Goal: Transaction & Acquisition: Purchase product/service

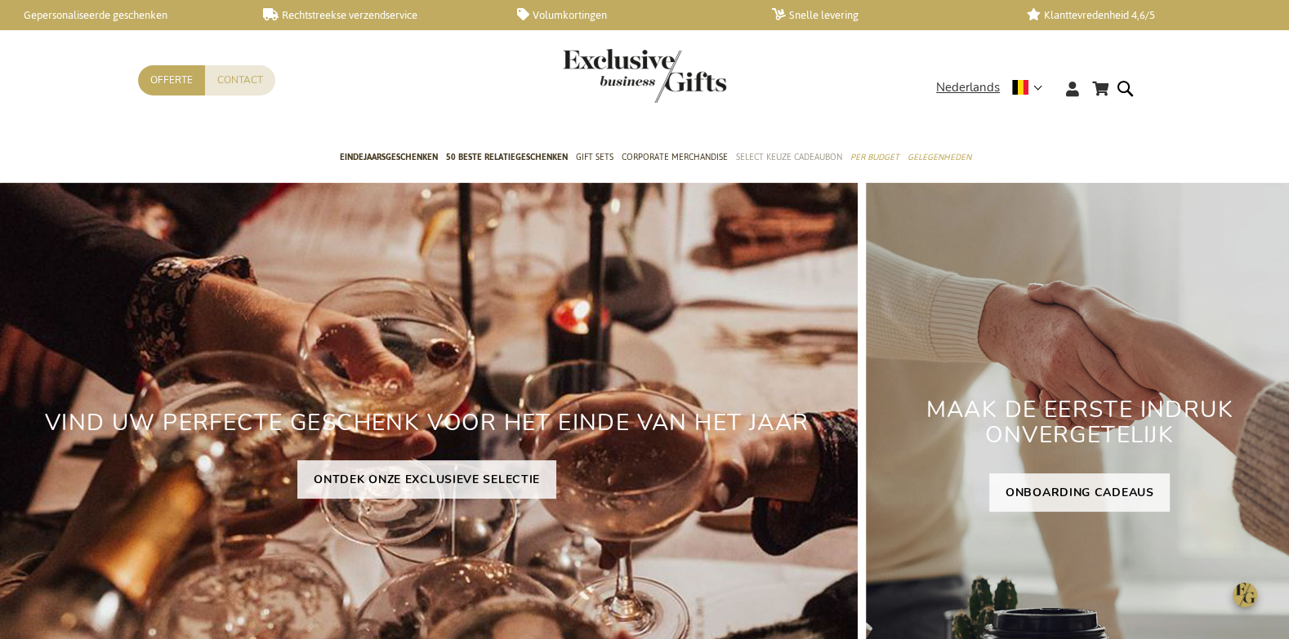
click at [761, 154] on span "Select Keuze Cadeaubon" at bounding box center [789, 157] width 106 height 17
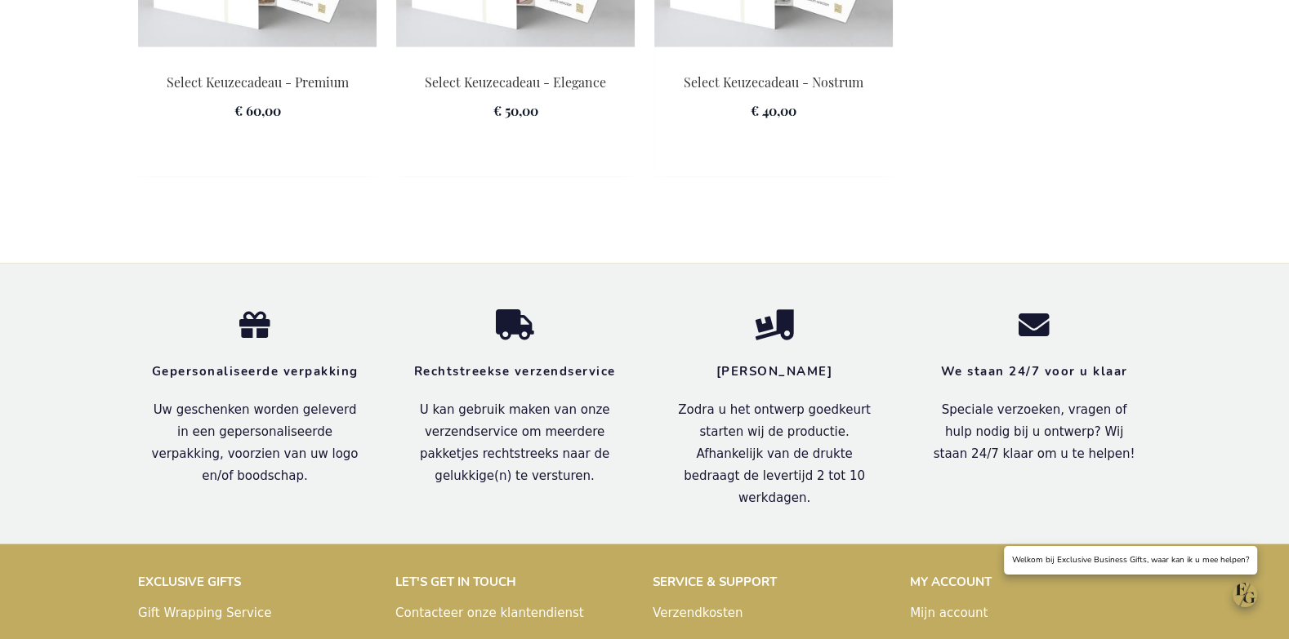
scroll to position [2715, 0]
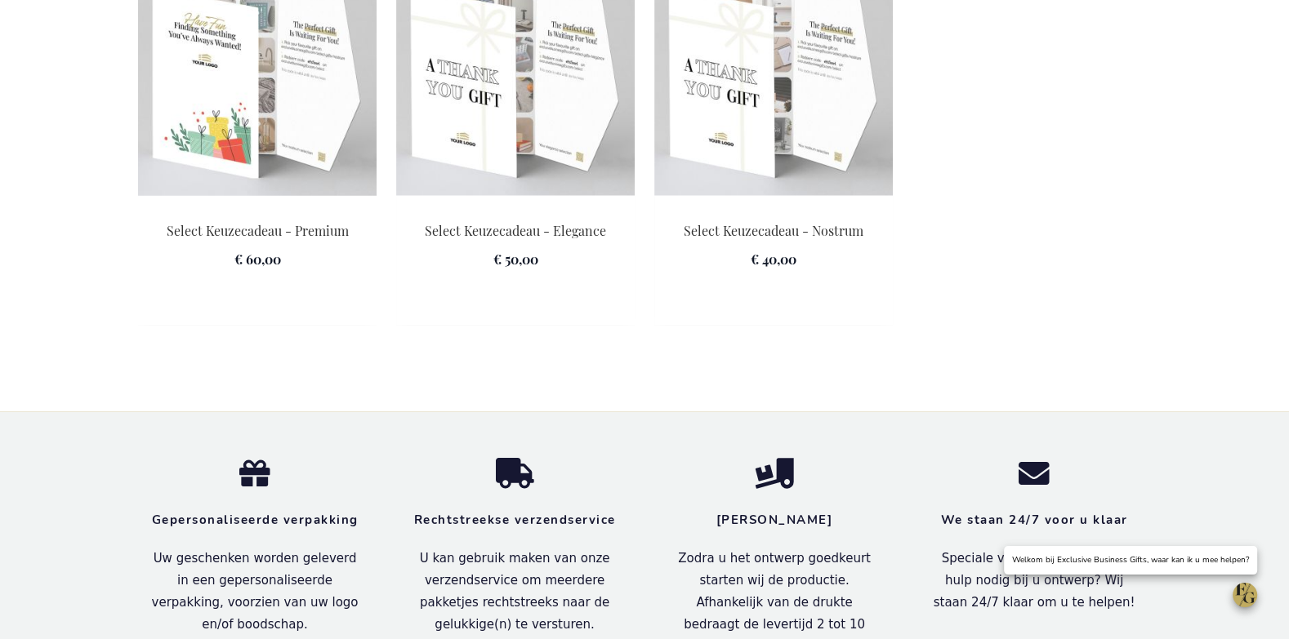
click at [266, 131] on img at bounding box center [257, 81] width 238 height 229
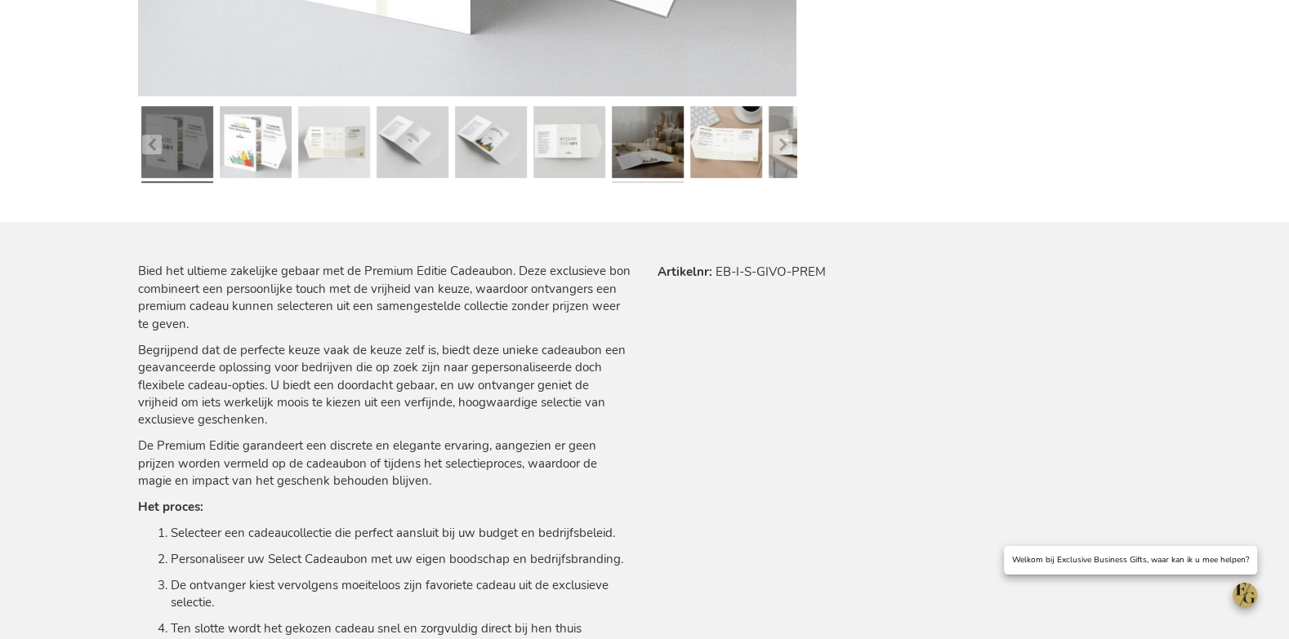
click at [648, 181] on link at bounding box center [648, 145] width 72 height 90
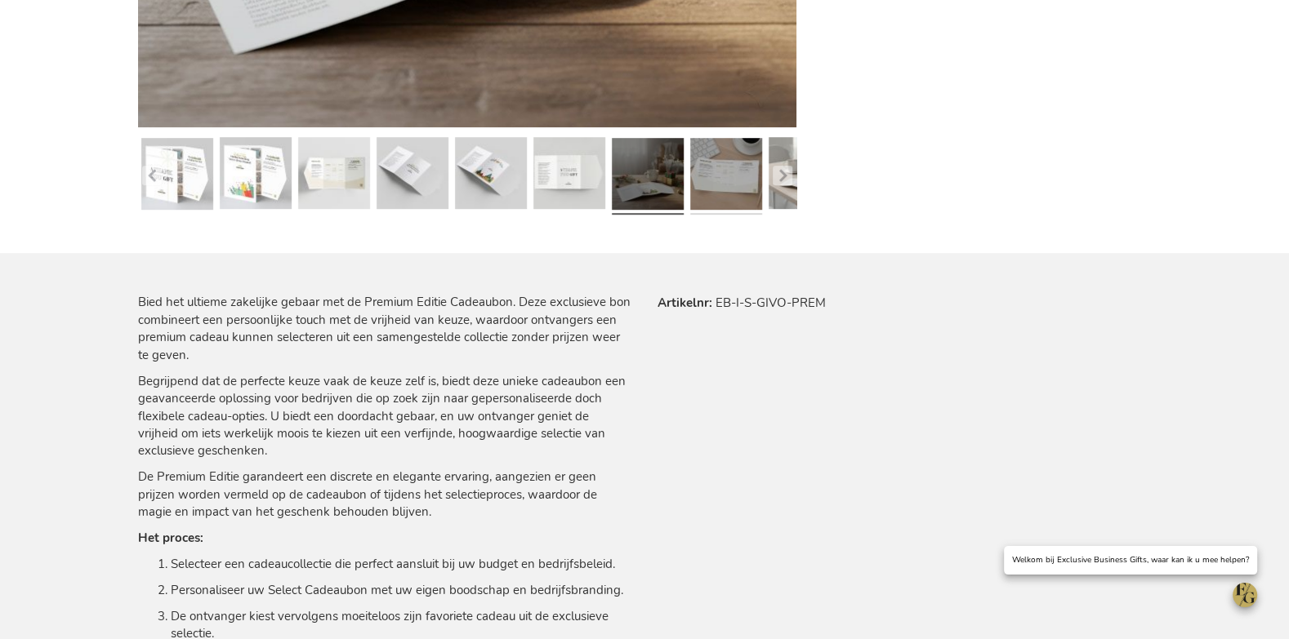
click at [721, 176] on link at bounding box center [726, 176] width 72 height 90
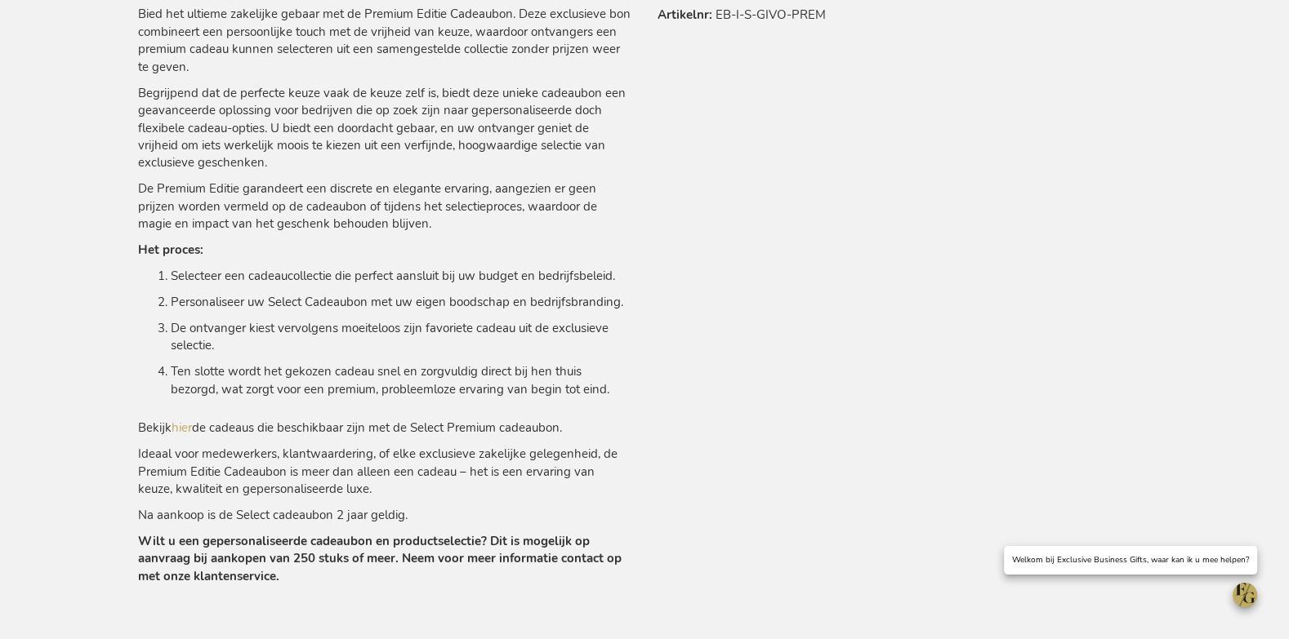
scroll to position [1040, 0]
click at [180, 426] on link "hier" at bounding box center [182, 426] width 20 height 16
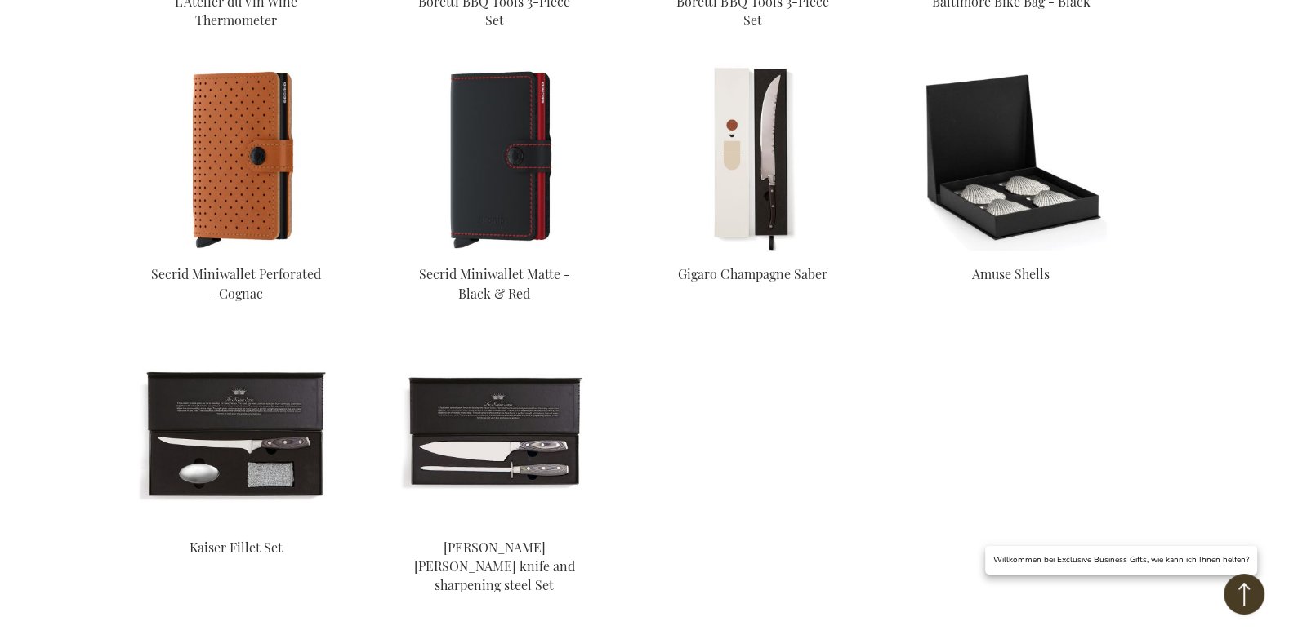
scroll to position [2726, 0]
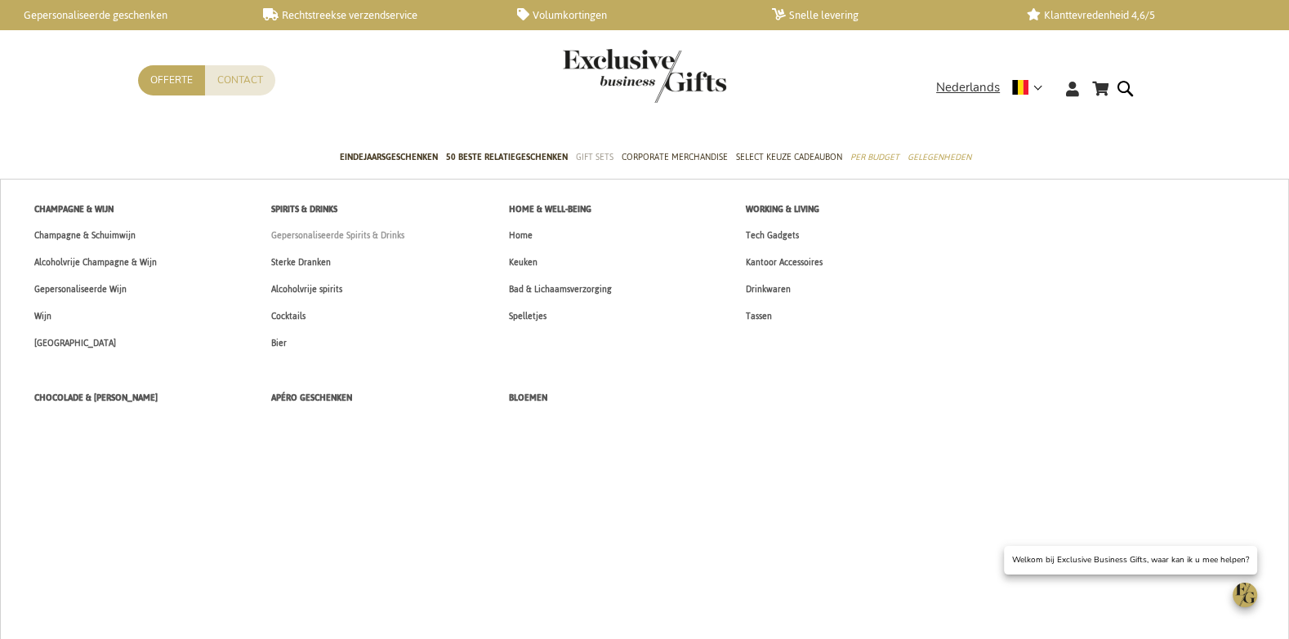
click at [398, 238] on span "Gepersonaliseerde Spirits & Drinks" at bounding box center [337, 235] width 133 height 17
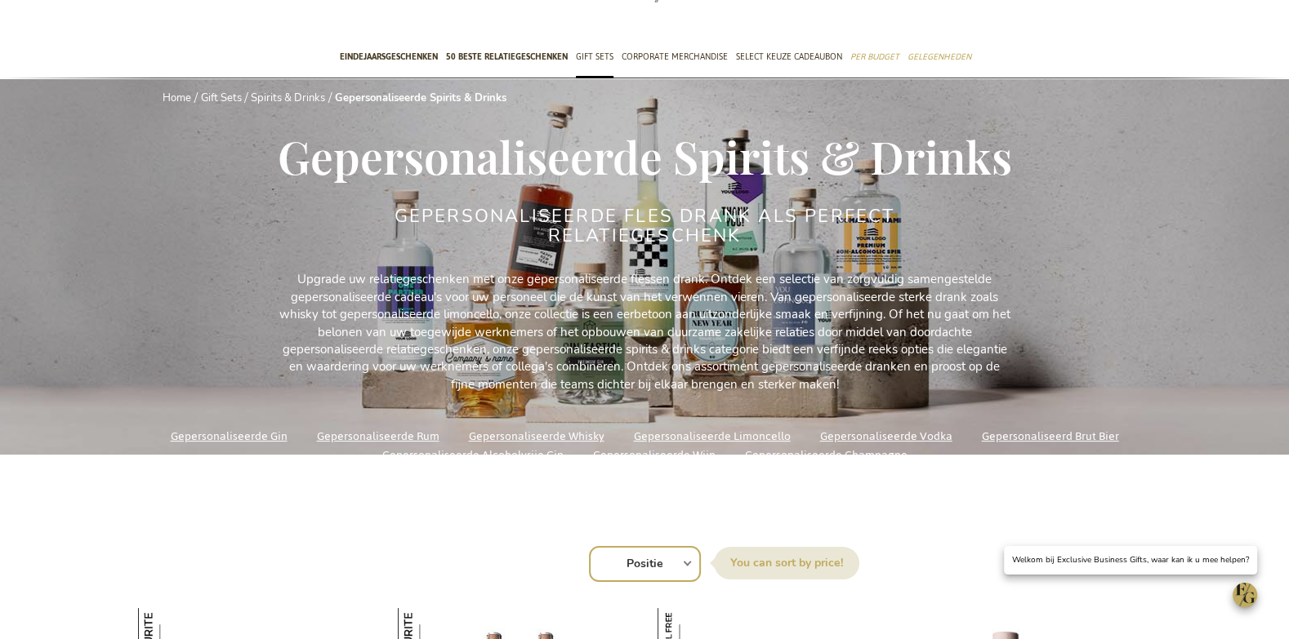
scroll to position [109, 0]
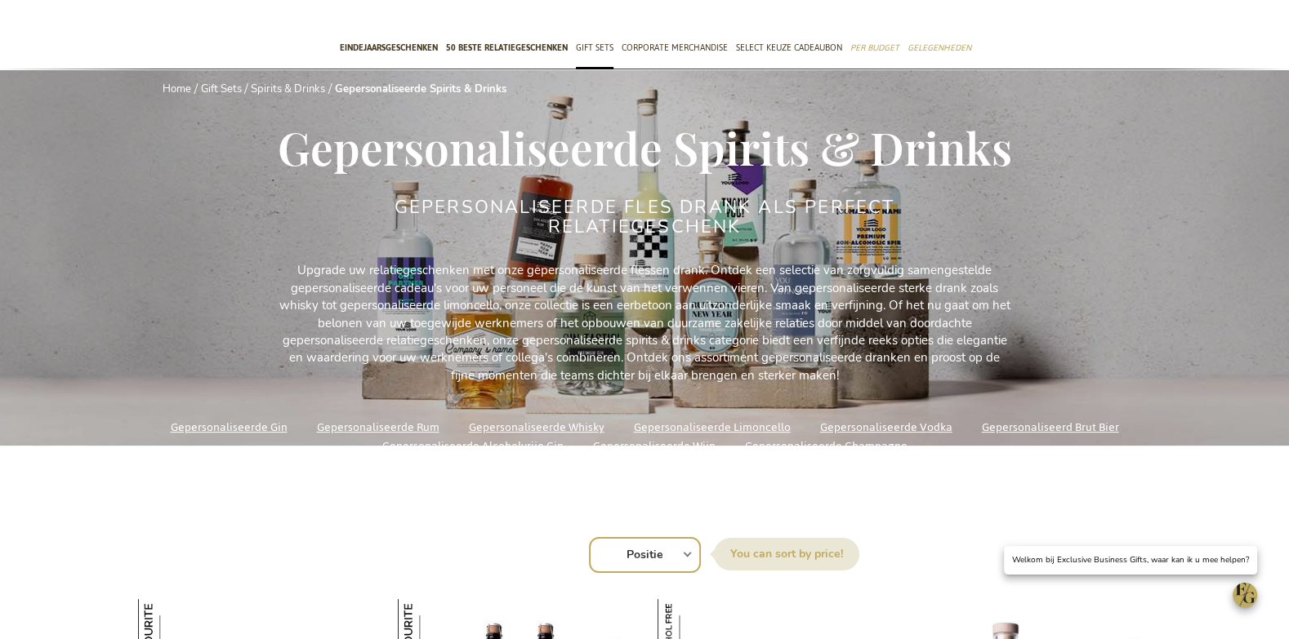
click at [528, 445] on link "Gepersonaliseerde Alcoholvrije Gin" at bounding box center [472, 446] width 181 height 22
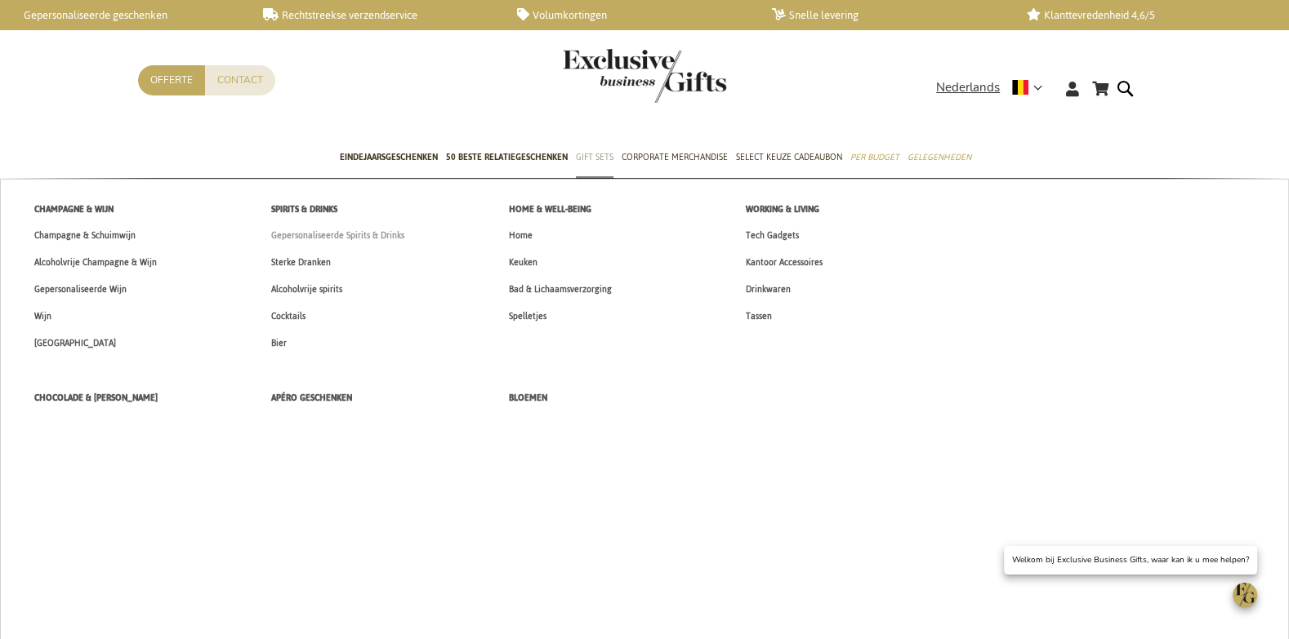
click at [416, 238] on link "Gepersonaliseerde Spirits & Drinks" at bounding box center [337, 235] width 167 height 27
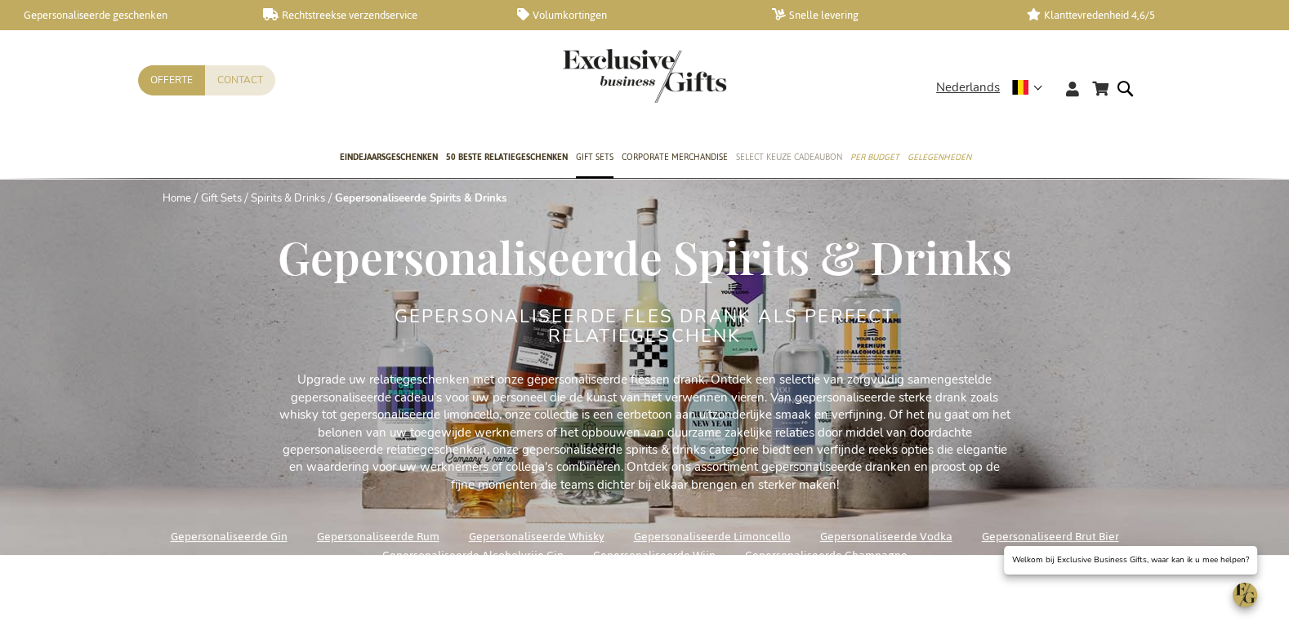
click at [825, 166] on link "Select Keuze Cadeaubon" at bounding box center [789, 158] width 106 height 41
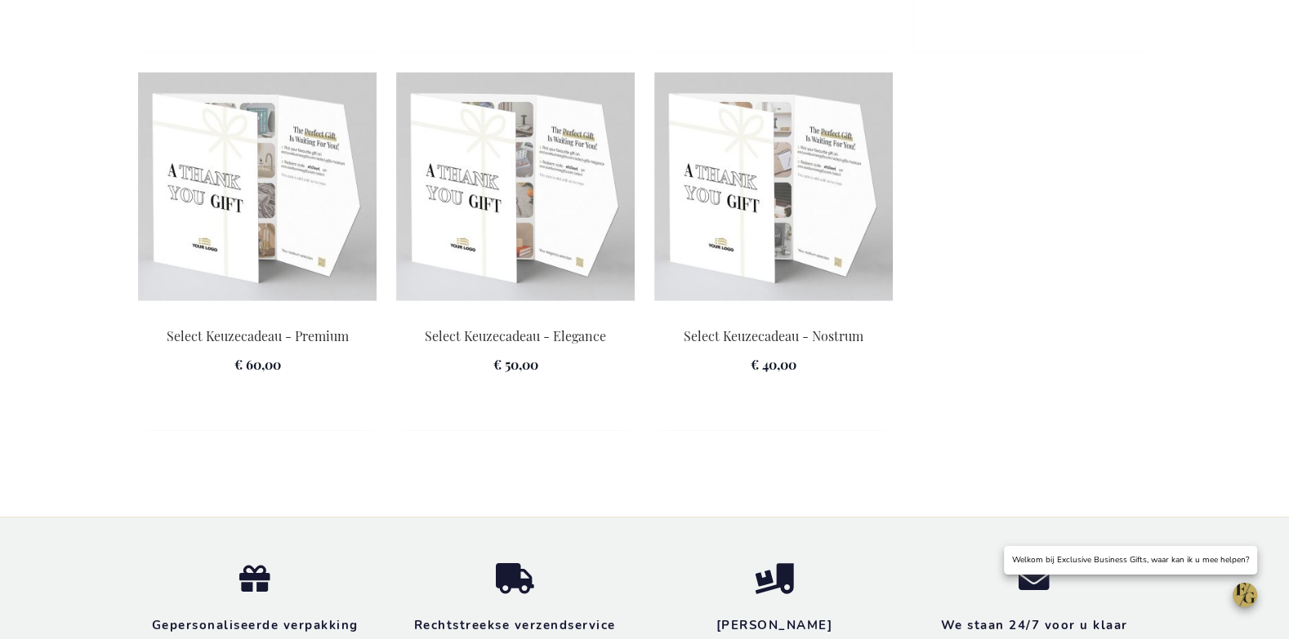
scroll to position [2598, 0]
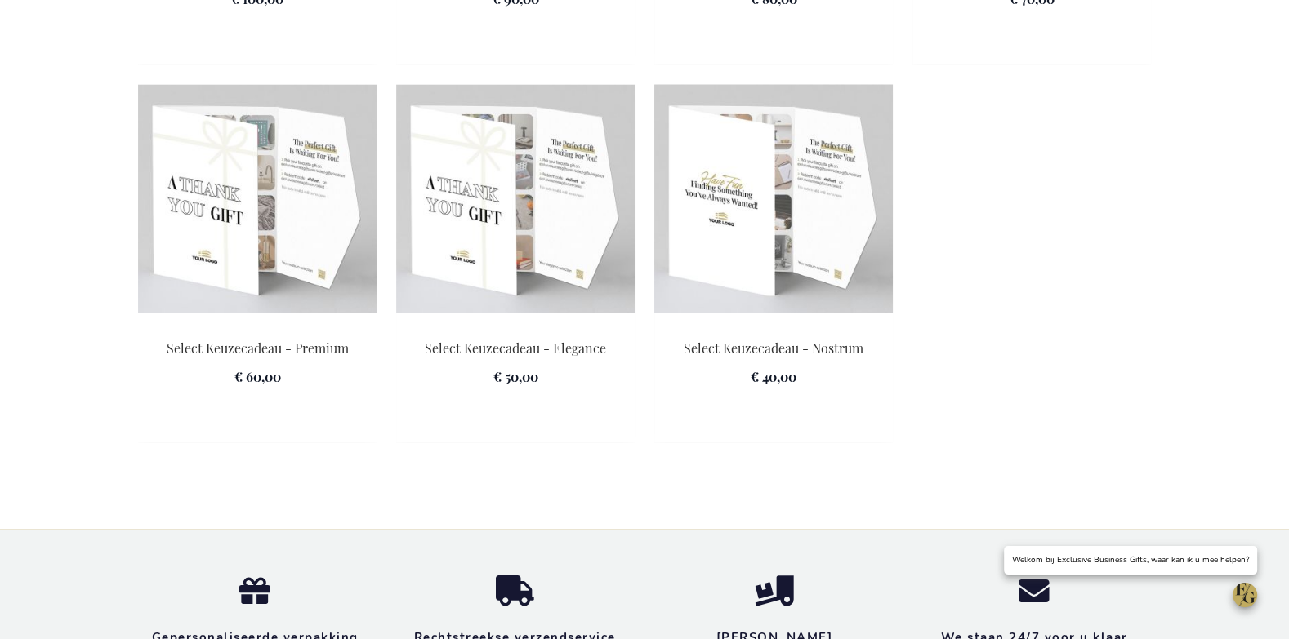
click at [755, 216] on img at bounding box center [773, 198] width 238 height 229
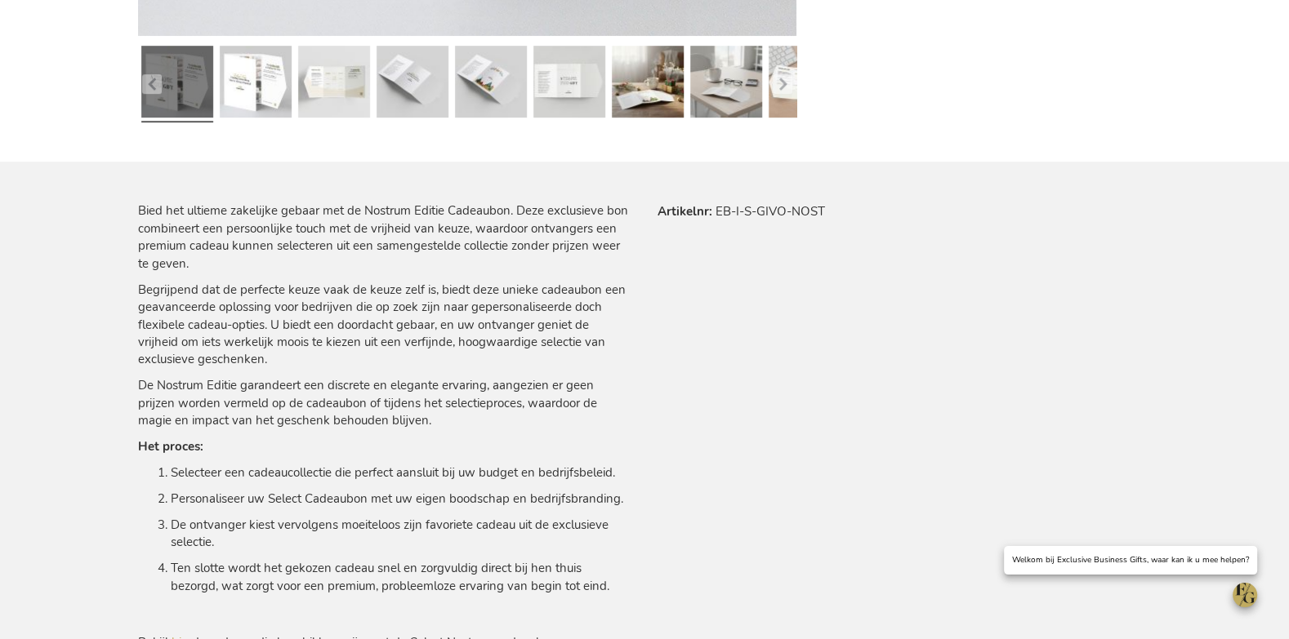
scroll to position [838, 0]
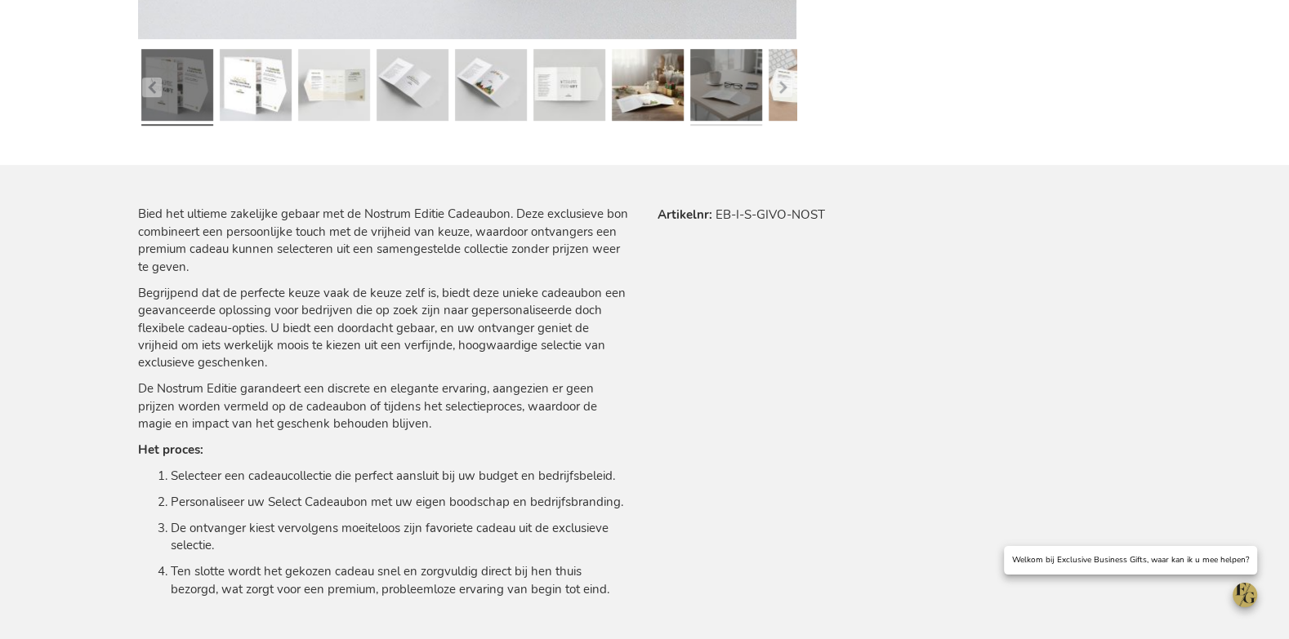
click at [732, 76] on link at bounding box center [726, 88] width 72 height 90
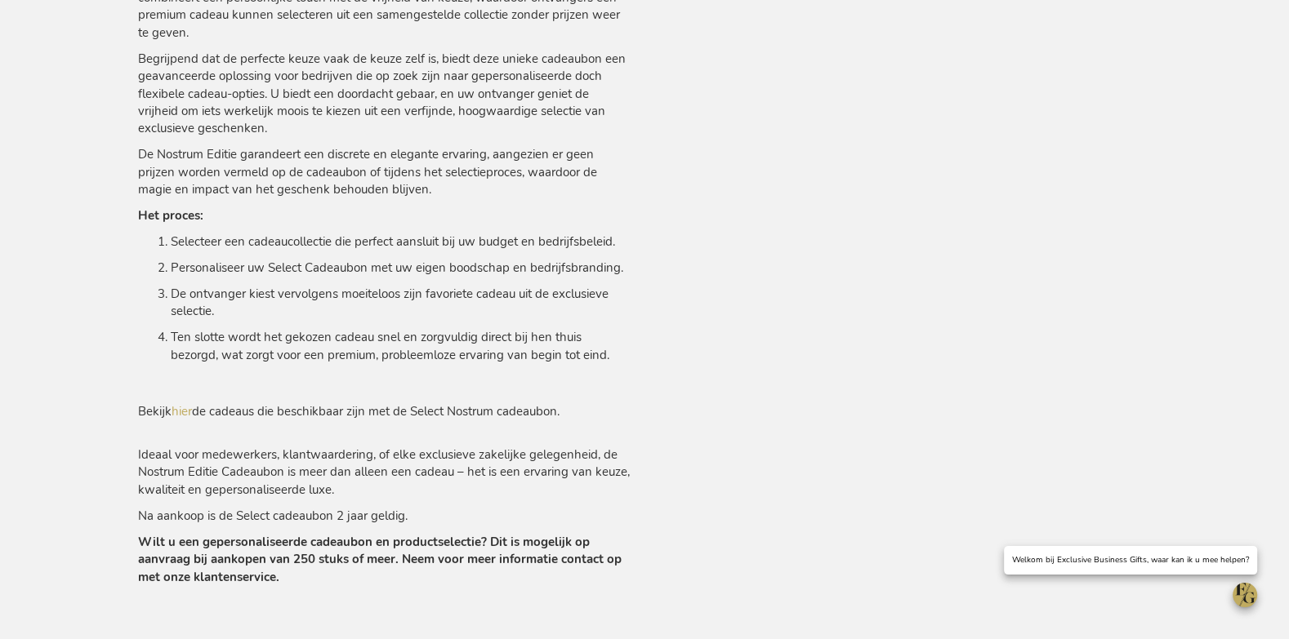
scroll to position [1138, 0]
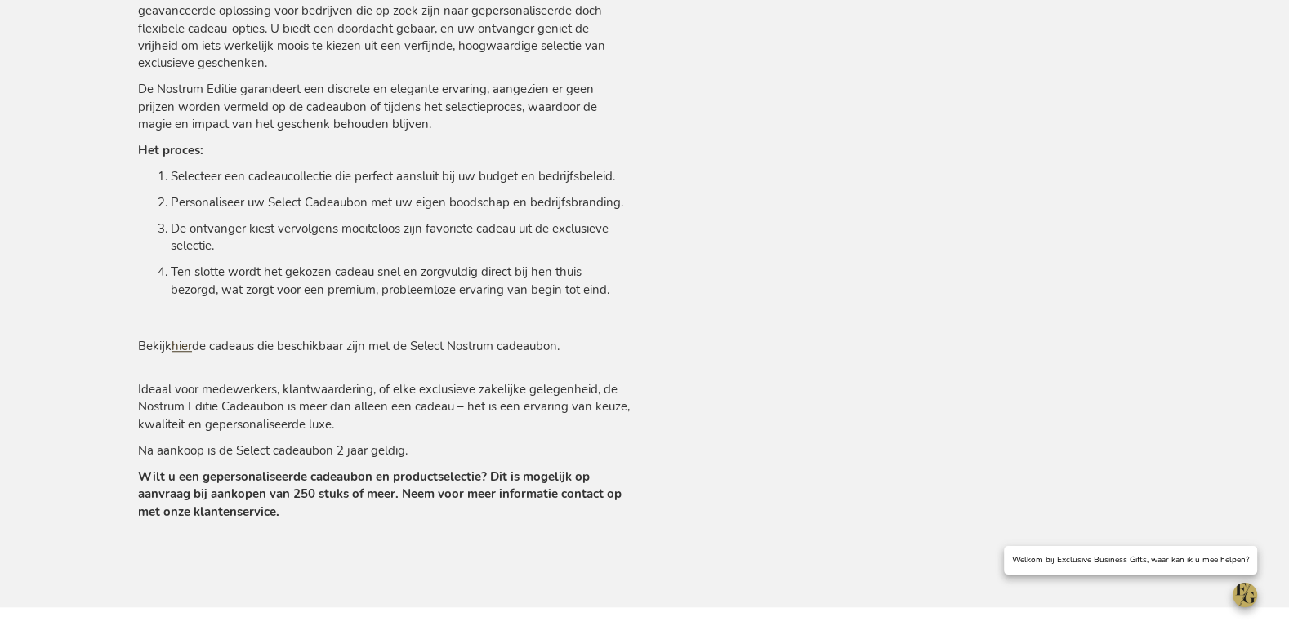
click at [189, 349] on link "hier" at bounding box center [182, 346] width 20 height 16
